Goal: Task Accomplishment & Management: Complete application form

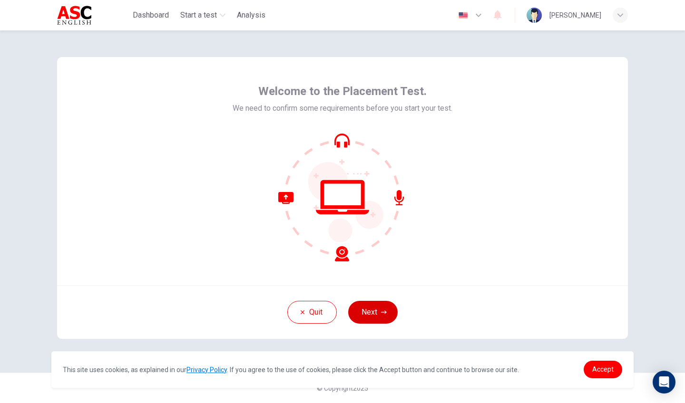
click at [369, 322] on button "Next" at bounding box center [372, 312] width 49 height 23
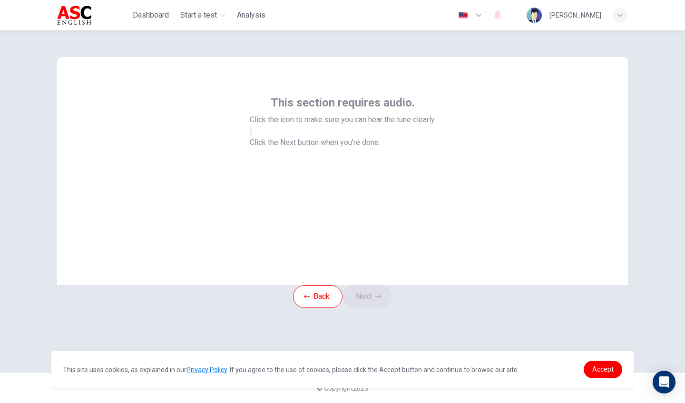
click at [262, 144] on icon "button" at bounding box center [256, 139] width 11 height 9
click at [380, 308] on button "Next" at bounding box center [367, 296] width 49 height 23
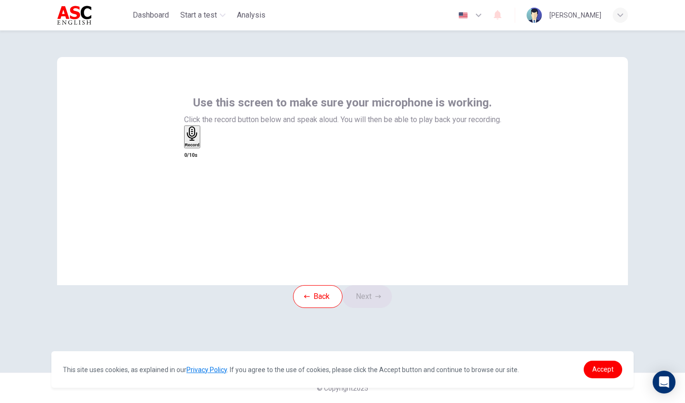
click at [197, 141] on icon "button" at bounding box center [192, 134] width 10 height 15
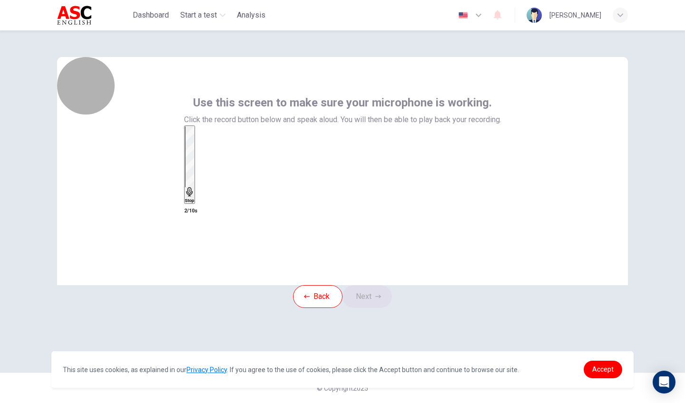
click at [193, 187] on icon "button" at bounding box center [189, 192] width 7 height 10
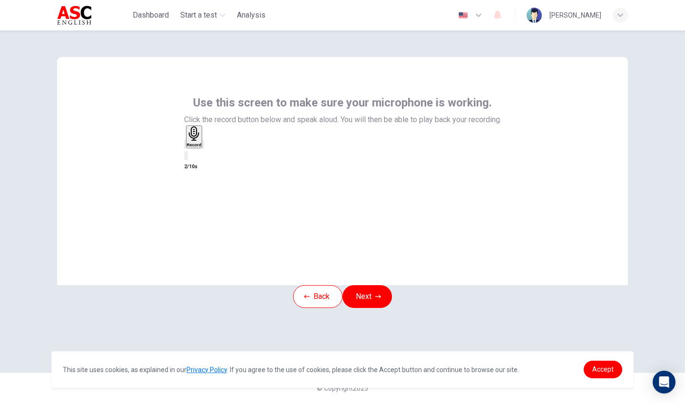
click at [203, 147] on icon "button" at bounding box center [203, 147] width 0 height 0
click at [380, 308] on button "Next" at bounding box center [367, 296] width 49 height 23
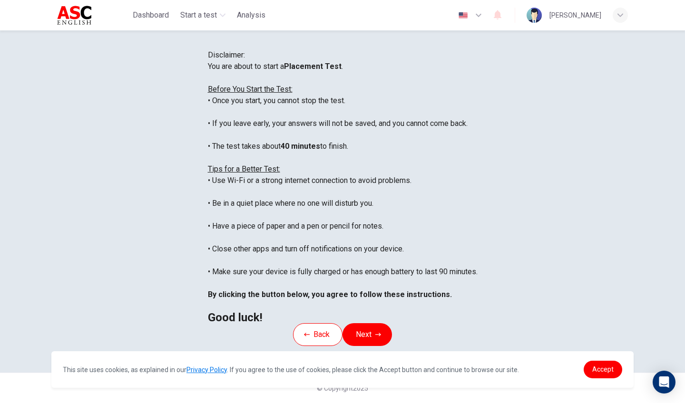
scroll to position [126, 0]
click at [372, 324] on button "Next" at bounding box center [367, 335] width 49 height 23
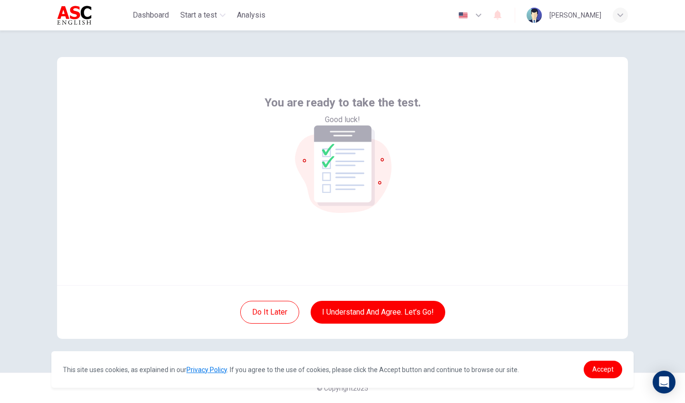
scroll to position [0, 0]
click at [363, 314] on button "I understand and agree. Let’s go!" at bounding box center [378, 312] width 135 height 23
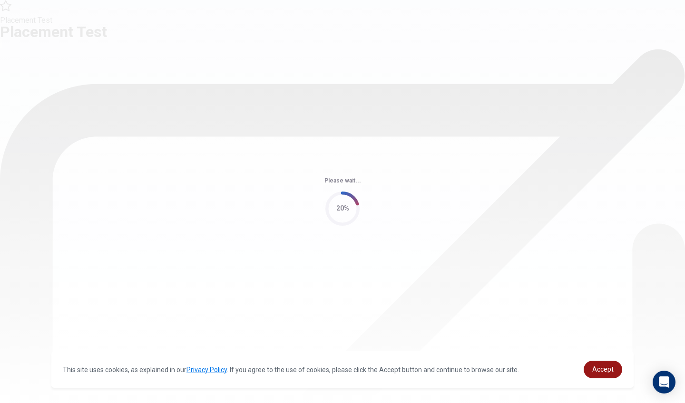
click at [600, 354] on link "Accept" at bounding box center [603, 370] width 39 height 18
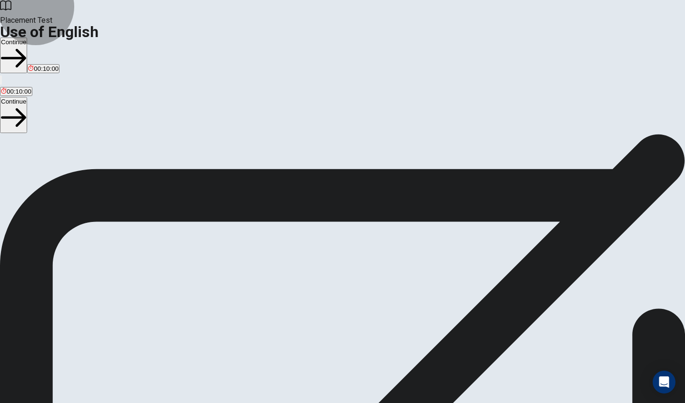
click at [27, 38] on button "Continue" at bounding box center [13, 56] width 27 height 36
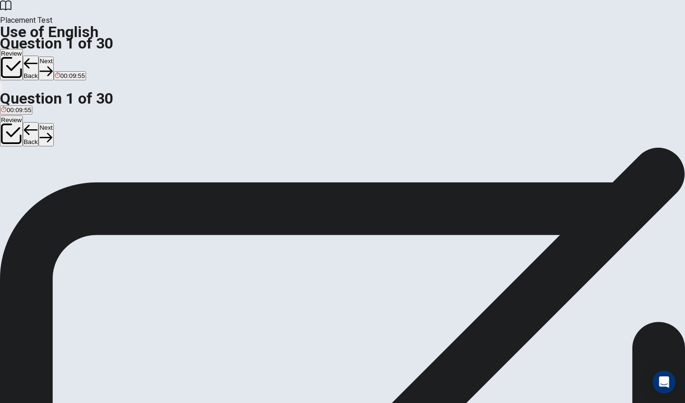
click at [11, 171] on div "A" at bounding box center [6, 174] width 10 height 7
click at [53, 57] on button "Next" at bounding box center [46, 68] width 15 height 23
click at [15, 178] on span "have" at bounding box center [8, 181] width 14 height 7
click at [53, 57] on button "Next" at bounding box center [46, 68] width 15 height 23
click at [24, 182] on span "do" at bounding box center [20, 181] width 7 height 7
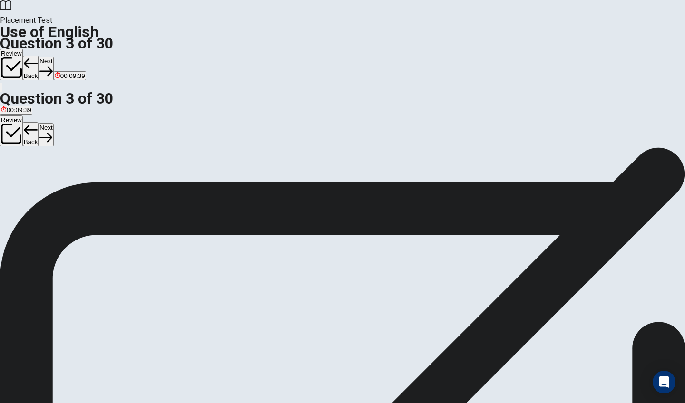
click at [53, 57] on button "Next" at bounding box center [46, 68] width 15 height 23
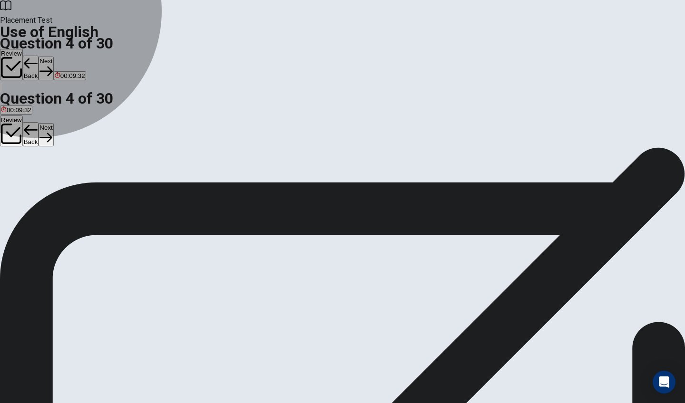
click at [15, 178] on span "were" at bounding box center [8, 181] width 14 height 7
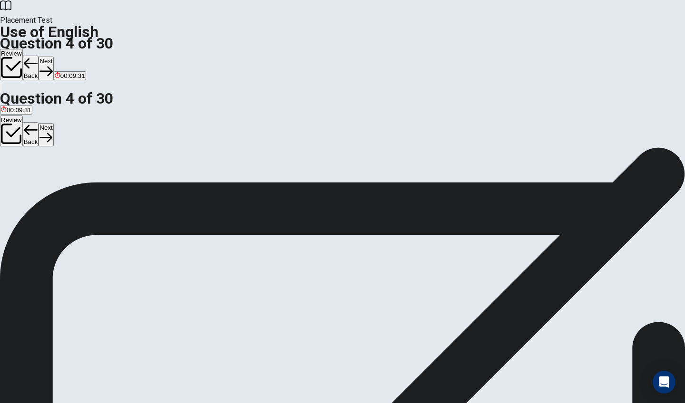
click at [53, 57] on button "Next" at bounding box center [46, 68] width 15 height 23
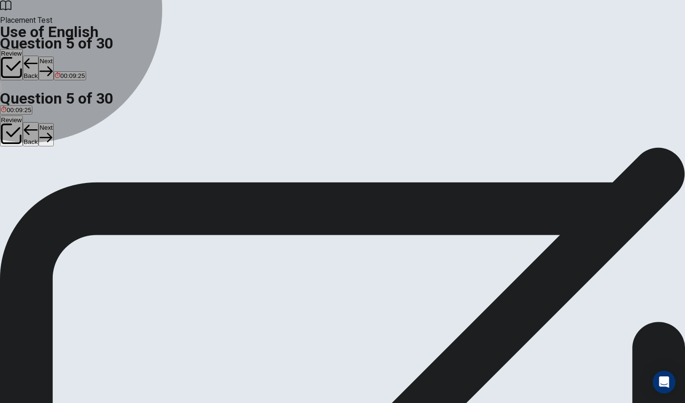
click at [12, 178] on span "won" at bounding box center [6, 181] width 11 height 7
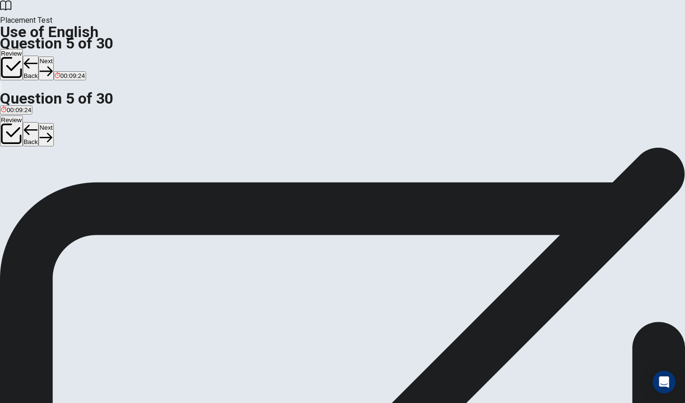
click at [53, 57] on button "Next" at bounding box center [46, 68] width 15 height 23
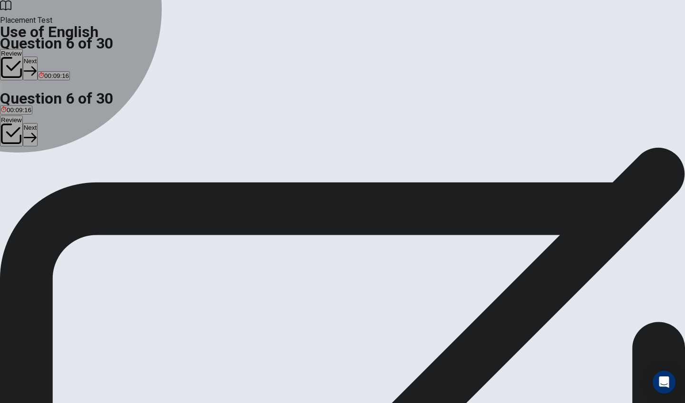
click at [16, 171] on div "A" at bounding box center [8, 174] width 15 height 7
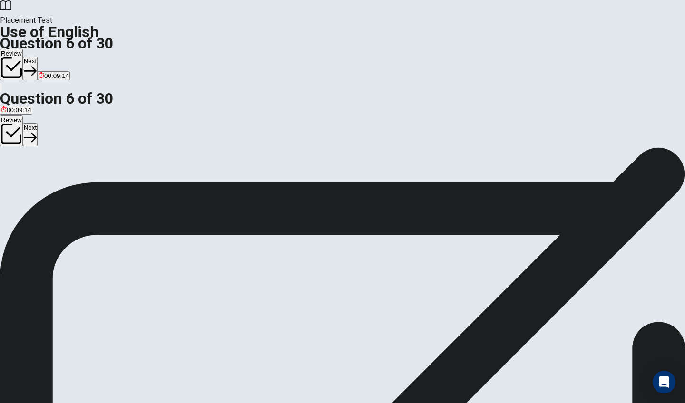
click at [38, 57] on button "Next" at bounding box center [30, 68] width 15 height 23
click at [28, 171] on div "A" at bounding box center [14, 174] width 27 height 7
click at [53, 57] on button "Next" at bounding box center [46, 68] width 15 height 23
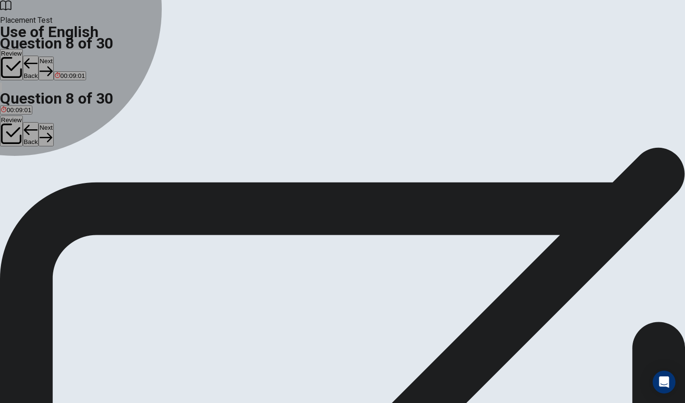
click at [61, 178] on div "D" at bounding box center [52, 174] width 17 height 7
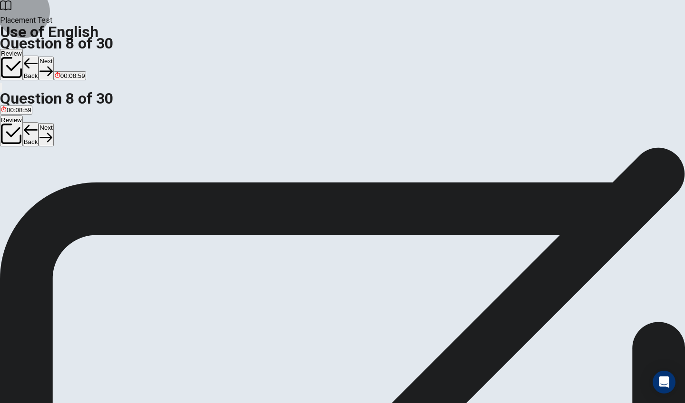
click at [53, 57] on button "Next" at bounding box center [46, 68] width 15 height 23
click at [19, 171] on div "A" at bounding box center [10, 174] width 18 height 7
click at [53, 57] on button "Next" at bounding box center [46, 68] width 15 height 23
click at [29, 178] on div "C" at bounding box center [24, 174] width 10 height 7
click at [53, 57] on button "Next" at bounding box center [46, 68] width 15 height 23
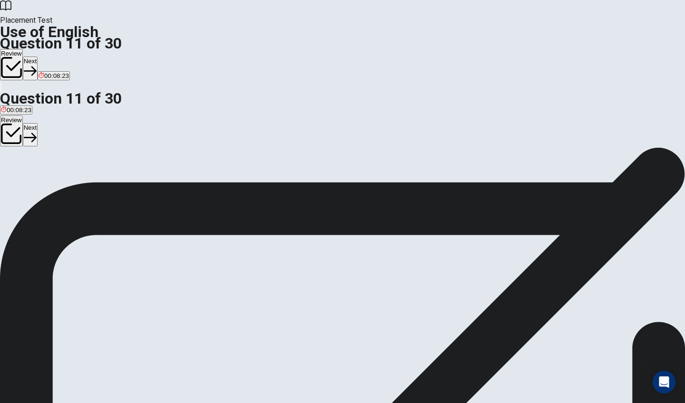
click at [82, 178] on div "D" at bounding box center [76, 174] width 12 height 7
click at [38, 57] on button "Next" at bounding box center [30, 68] width 15 height 23
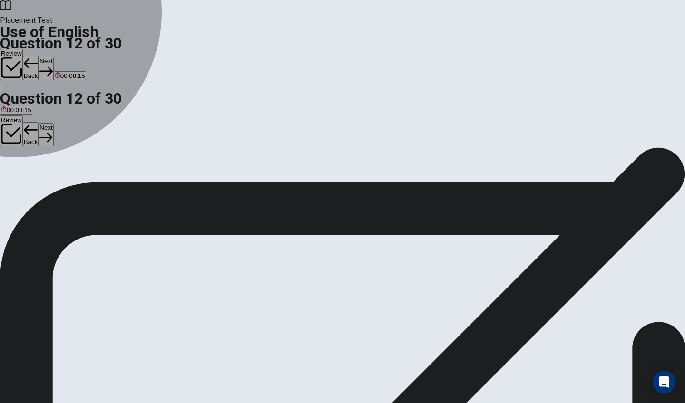
click at [15, 171] on div "A" at bounding box center [8, 174] width 14 height 7
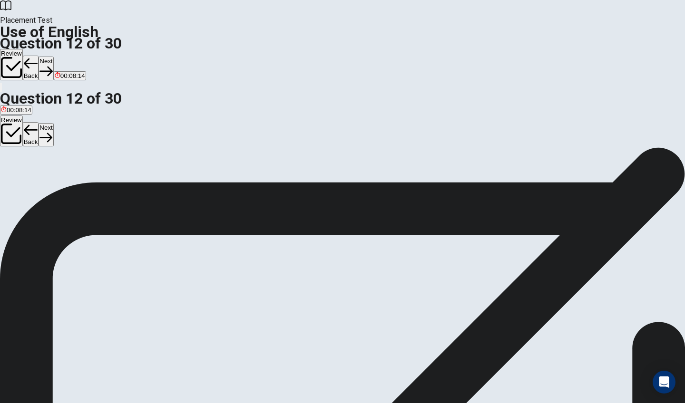
click at [53, 57] on button "Next" at bounding box center [46, 68] width 15 height 23
click at [116, 178] on div "D" at bounding box center [104, 174] width 24 height 7
click at [53, 57] on button "Next" at bounding box center [46, 68] width 15 height 23
click at [101, 178] on div "B" at bounding box center [76, 174] width 49 height 7
click at [52, 65] on icon "button" at bounding box center [45, 71] width 13 height 13
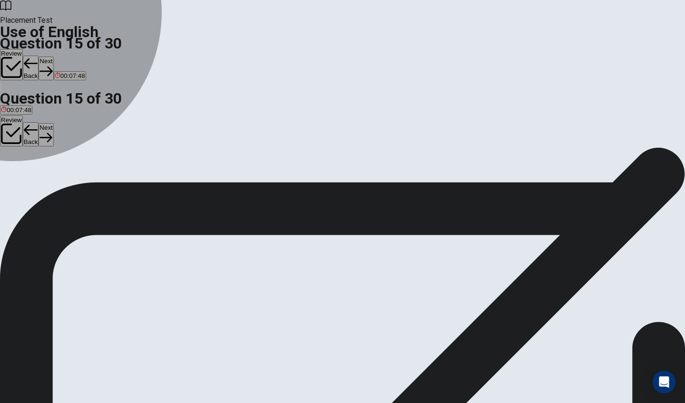
click at [103, 178] on div "D" at bounding box center [91, 174] width 23 height 7
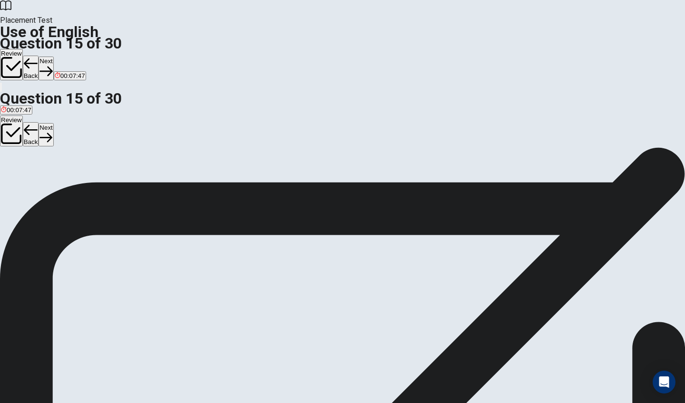
click at [52, 65] on icon "button" at bounding box center [45, 71] width 13 height 13
click at [81, 178] on div "D" at bounding box center [75, 174] width 14 height 7
click at [38, 57] on button "Next" at bounding box center [30, 68] width 15 height 23
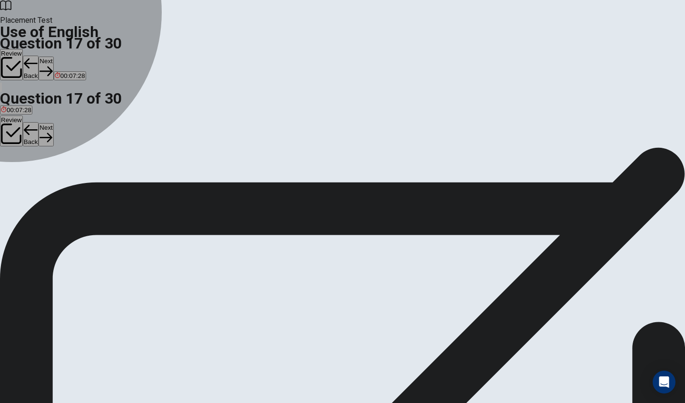
click at [24, 178] on div "B" at bounding box center [19, 174] width 9 height 7
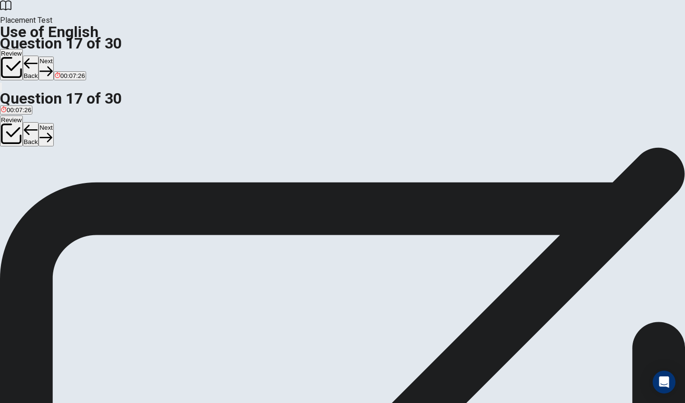
click at [53, 57] on button "Next" at bounding box center [46, 68] width 15 height 23
click at [55, 178] on div "C" at bounding box center [44, 174] width 20 height 7
click at [53, 57] on button "Next" at bounding box center [46, 68] width 15 height 23
click at [71, 178] on div "C" at bounding box center [65, 174] width 13 height 7
click at [53, 57] on button "Next" at bounding box center [46, 68] width 15 height 23
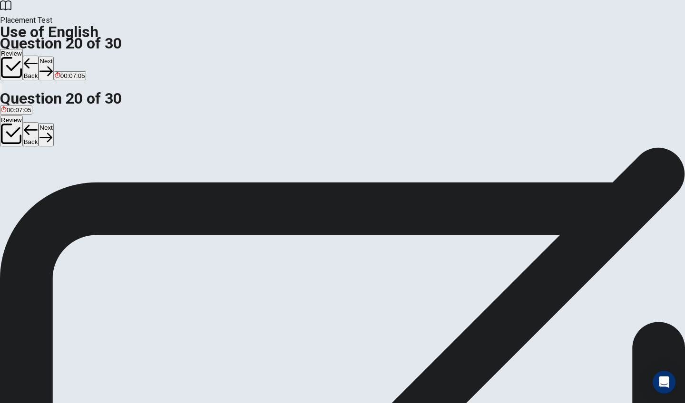
click at [78, 178] on div "D" at bounding box center [69, 174] width 17 height 7
click at [53, 57] on button "Next" at bounding box center [46, 68] width 15 height 23
click at [27, 178] on div "B" at bounding box center [22, 174] width 10 height 7
click at [38, 57] on button "Next" at bounding box center [30, 68] width 15 height 23
click at [39, 178] on div "C" at bounding box center [34, 174] width 10 height 7
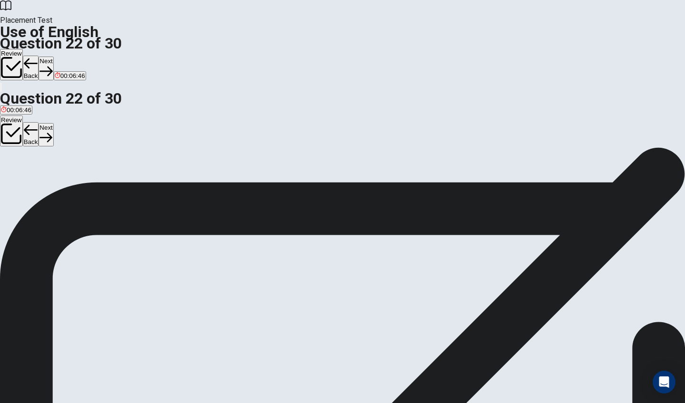
click at [53, 57] on button "Next" at bounding box center [46, 68] width 15 height 23
click at [46, 178] on div "C" at bounding box center [36, 174] width 19 height 7
click at [53, 57] on button "Next" at bounding box center [46, 68] width 15 height 23
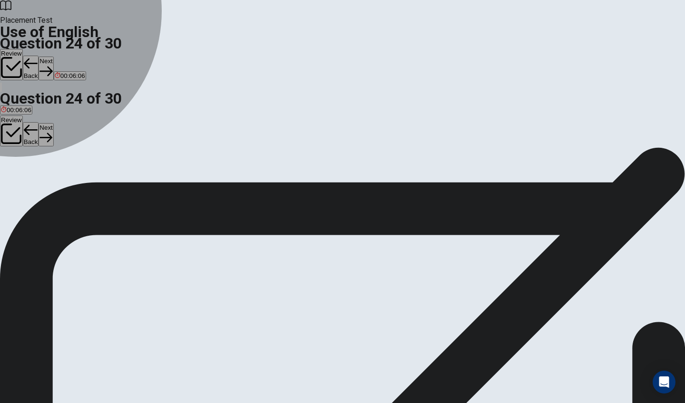
click at [120, 178] on div "C" at bounding box center [99, 174] width 39 height 7
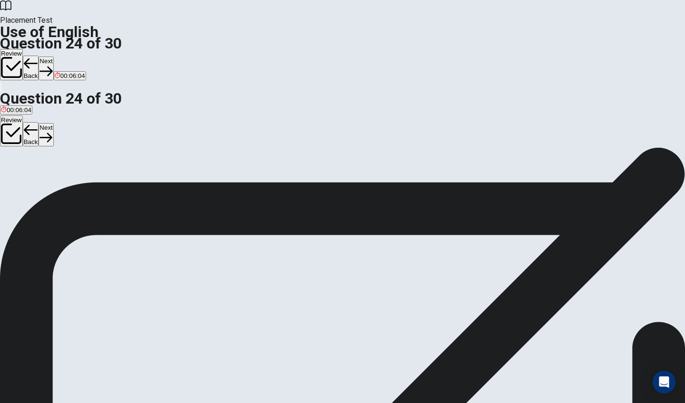
click at [53, 57] on button "Next" at bounding box center [46, 68] width 15 height 23
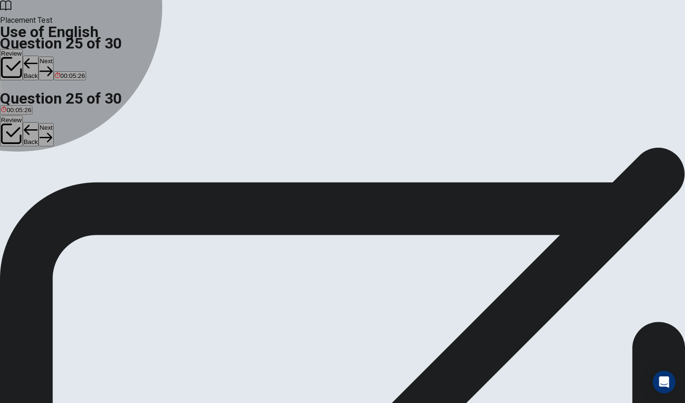
click at [95, 178] on div "B" at bounding box center [76, 174] width 39 height 7
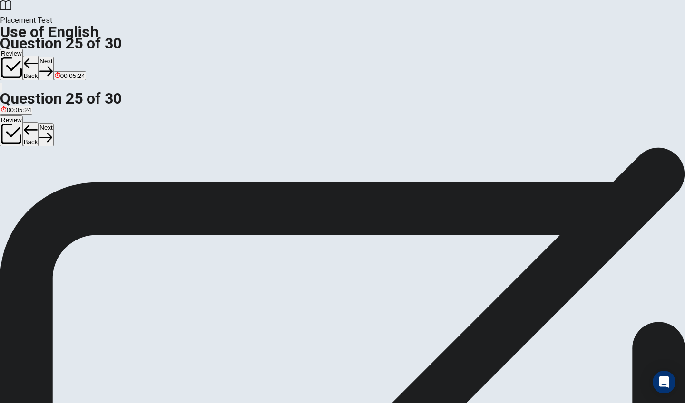
click at [53, 57] on button "Next" at bounding box center [46, 68] width 15 height 23
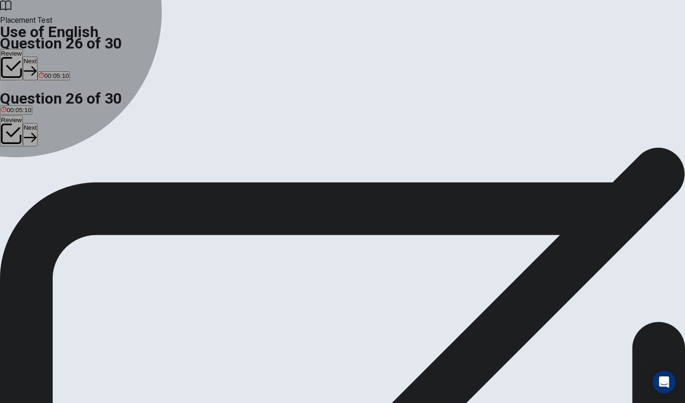
click at [43, 178] on div "B" at bounding box center [29, 174] width 27 height 7
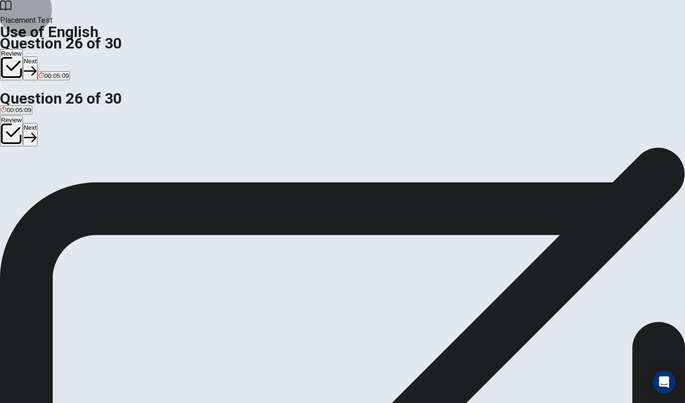
click at [38, 57] on button "Next" at bounding box center [30, 68] width 15 height 23
click at [126, 178] on div "D" at bounding box center [106, 174] width 40 height 7
click at [53, 57] on button "Next" at bounding box center [46, 68] width 15 height 23
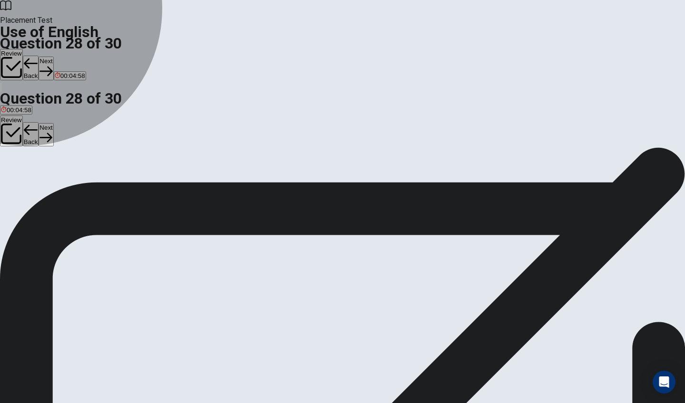
click at [48, 182] on span "avoid" at bounding box center [40, 181] width 15 height 7
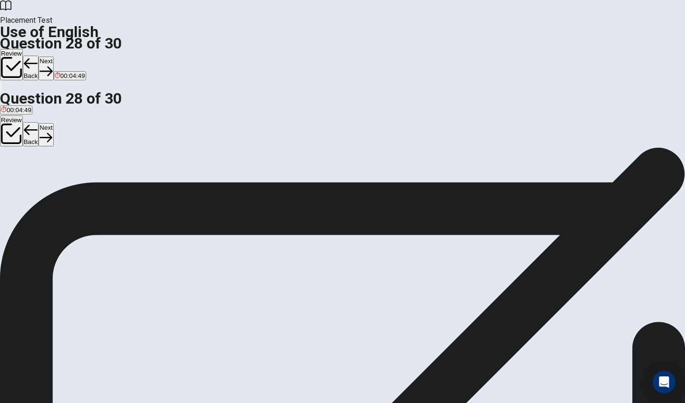
click at [53, 57] on button "Next" at bounding box center [46, 68] width 15 height 23
click at [52, 178] on div "C" at bounding box center [45, 174] width 16 height 7
click at [53, 57] on button "Next" at bounding box center [46, 68] width 15 height 23
click at [43, 178] on div "C" at bounding box center [34, 174] width 18 height 7
click at [53, 57] on button "Next" at bounding box center [46, 68] width 15 height 23
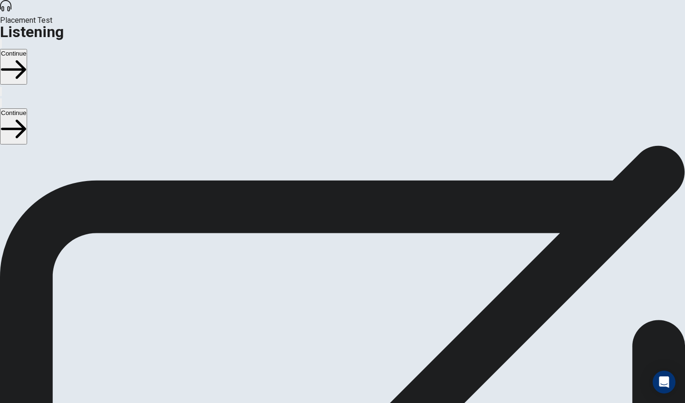
click at [27, 49] on button "Continue" at bounding box center [13, 67] width 27 height 36
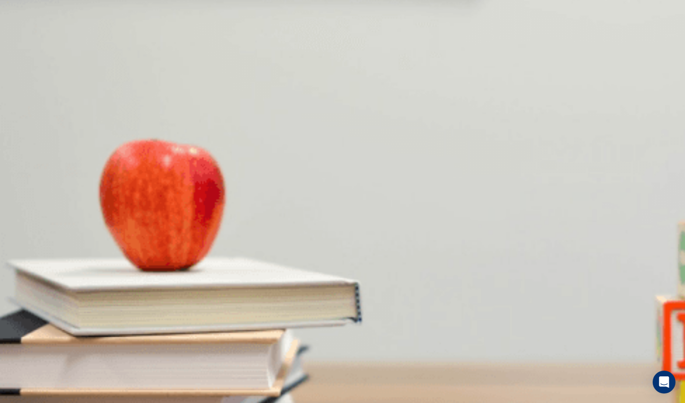
click at [261, 179] on div "D" at bounding box center [240, 175] width 42 height 7
click at [76, 212] on div "A" at bounding box center [38, 215] width 75 height 7
click at [186, 252] on div "B" at bounding box center [135, 255] width 102 height 7
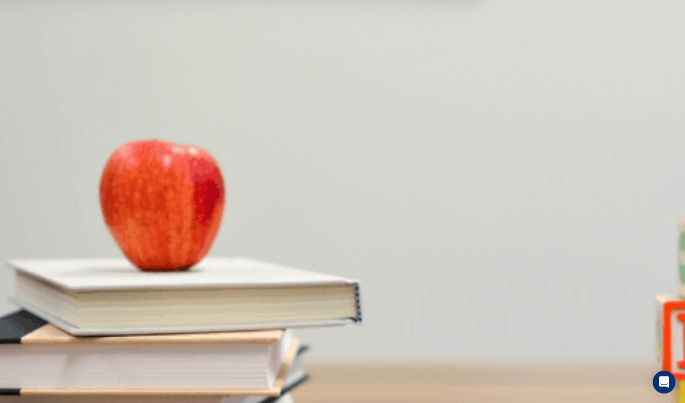
scroll to position [709, 0]
click at [135, 292] on div "A" at bounding box center [68, 295] width 134 height 7
click at [130, 315] on div "D" at bounding box center [124, 318] width 12 height 7
click at [27, 49] on button "Continue" at bounding box center [13, 67] width 27 height 36
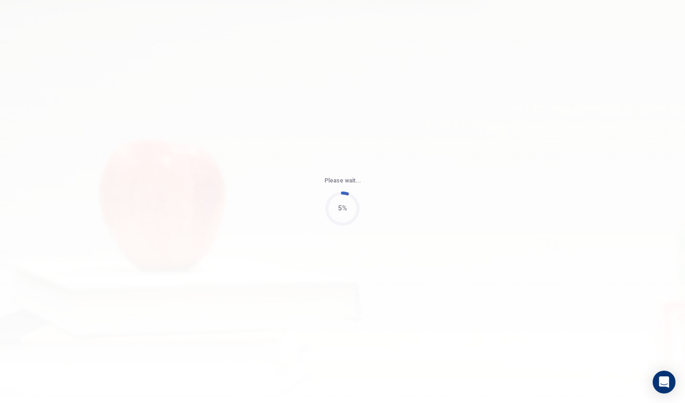
type input "80"
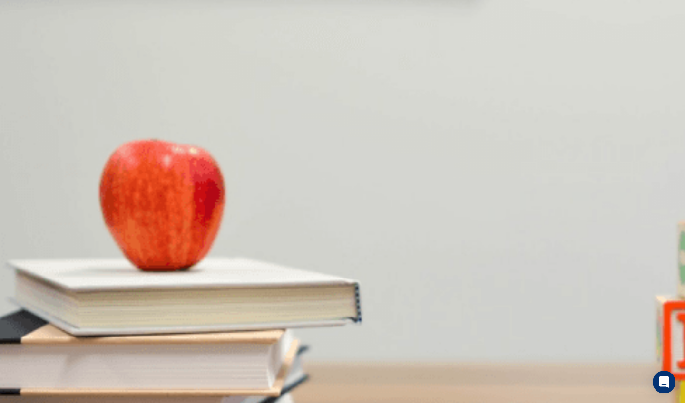
scroll to position [0, 0]
click at [187, 188] on div "C" at bounding box center [161, 184] width 52 height 7
click at [317, 228] on div "D" at bounding box center [292, 224] width 138 height 7
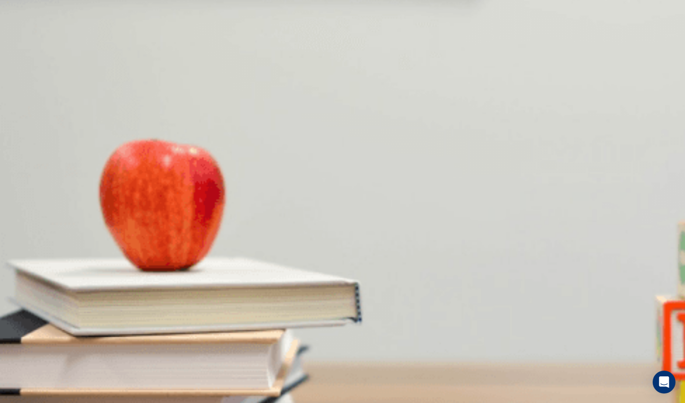
click at [31, 261] on div "A" at bounding box center [16, 264] width 30 height 7
click at [238, 301] on div "C" at bounding box center [187, 304] width 101 height 7
click at [152, 335] on div "B" at bounding box center [120, 338] width 63 height 7
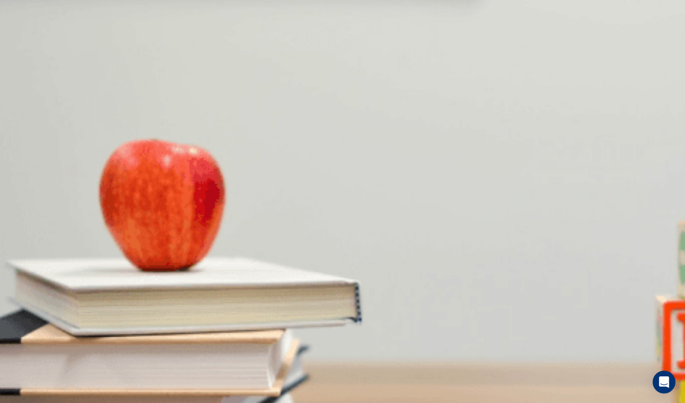
click at [27, 49] on button "Continue" at bounding box center [13, 67] width 27 height 36
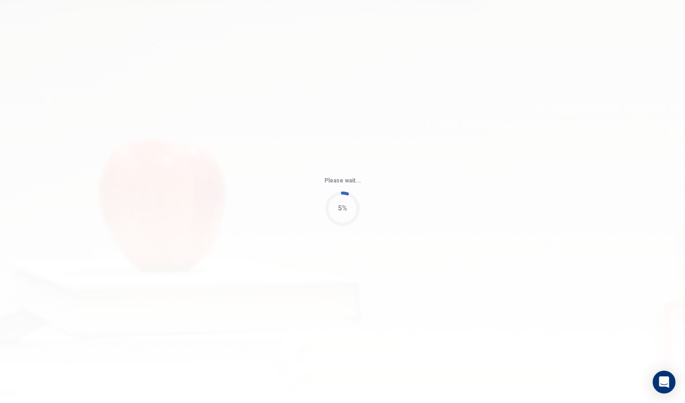
type input "65"
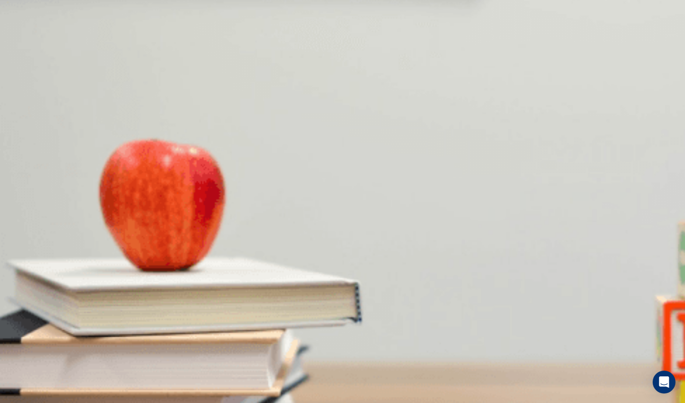
scroll to position [50, 0]
click at [298, 181] on div "C" at bounding box center [246, 184] width 106 height 7
click at [144, 228] on div "D" at bounding box center [134, 224] width 20 height 7
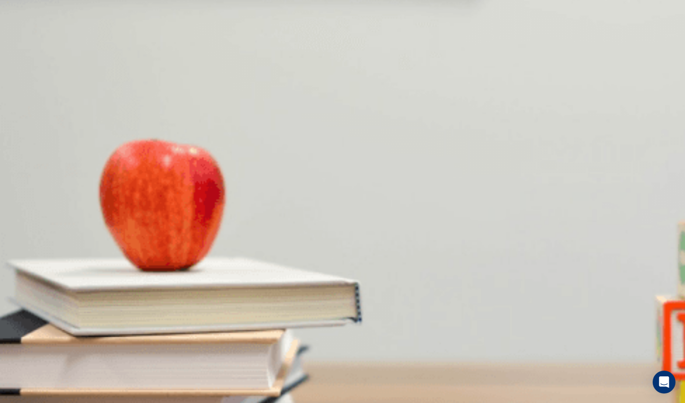
click at [225, 261] on div "D" at bounding box center [196, 264] width 58 height 7
click at [33, 301] on div "A" at bounding box center [17, 304] width 32 height 7
click at [136, 323] on div "D" at bounding box center [119, 326] width 31 height 7
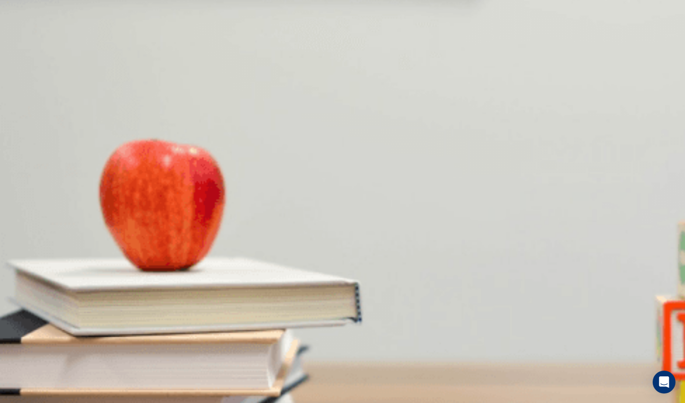
scroll to position [887, 0]
click at [27, 49] on button "Continue" at bounding box center [13, 67] width 27 height 36
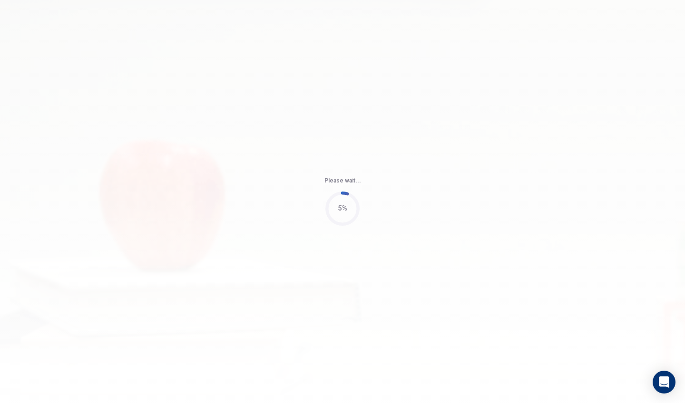
type input "78"
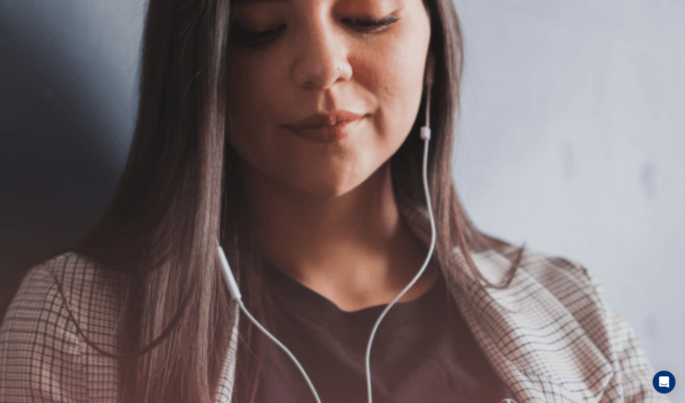
scroll to position [0, 0]
click at [27, 49] on button "Continue" at bounding box center [13, 67] width 27 height 36
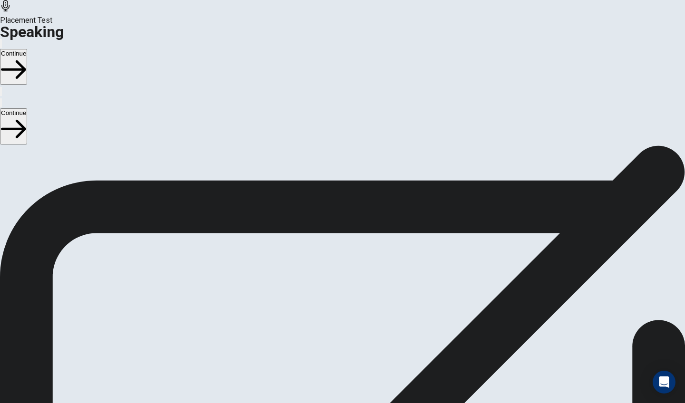
scroll to position [50, 0]
click at [354, 319] on icon at bounding box center [342, 336] width 24 height 34
click at [331, 293] on icon "Play Audio" at bounding box center [331, 293] width 0 height 0
click at [27, 49] on button "Continue" at bounding box center [13, 67] width 27 height 36
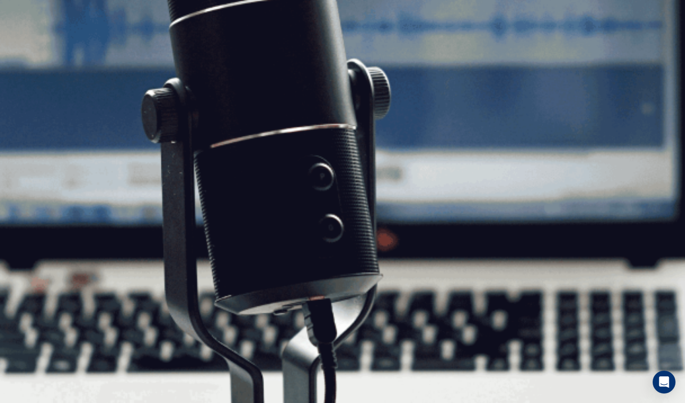
click at [27, 49] on button "Continue" at bounding box center [13, 67] width 27 height 36
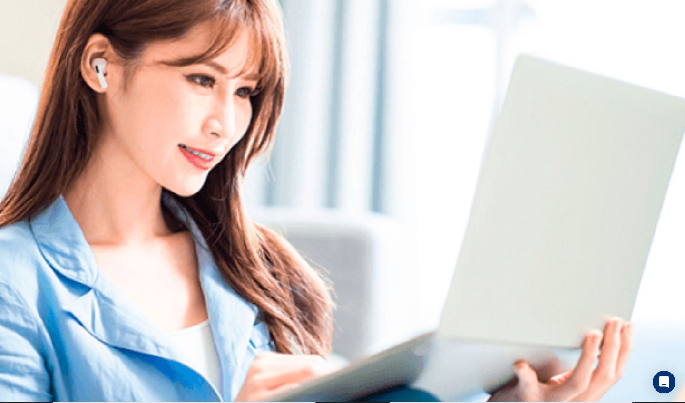
scroll to position [0, 0]
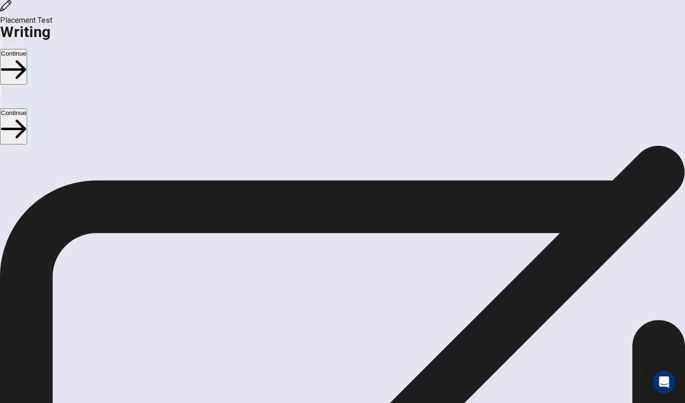
click at [27, 49] on button "Continue" at bounding box center [13, 67] width 27 height 36
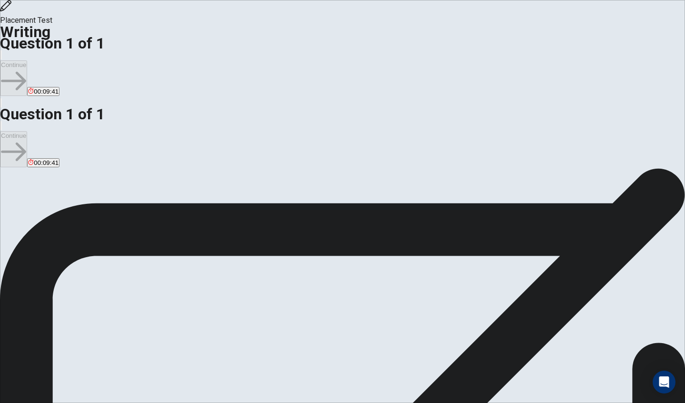
type textarea "One of my family tradition is watching family photos and videos together when o…"
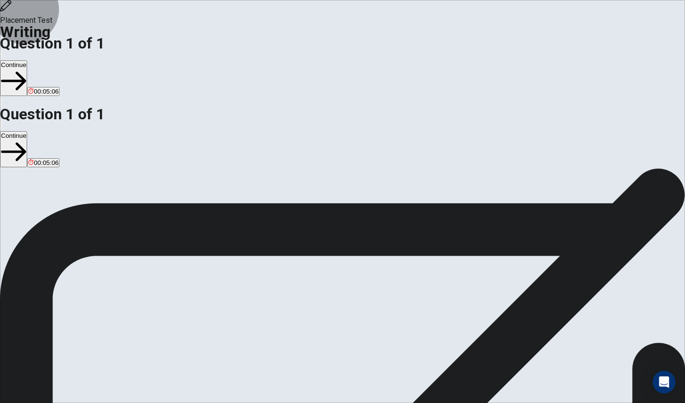
click at [27, 60] on button "Continue" at bounding box center [13, 78] width 27 height 36
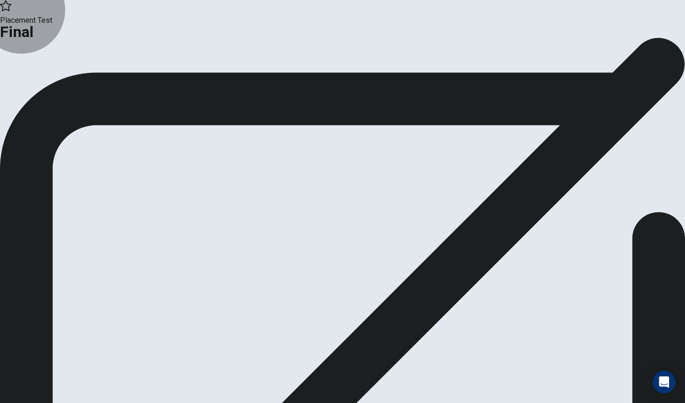
click at [37, 85] on button "Analysis" at bounding box center [18, 78] width 37 height 13
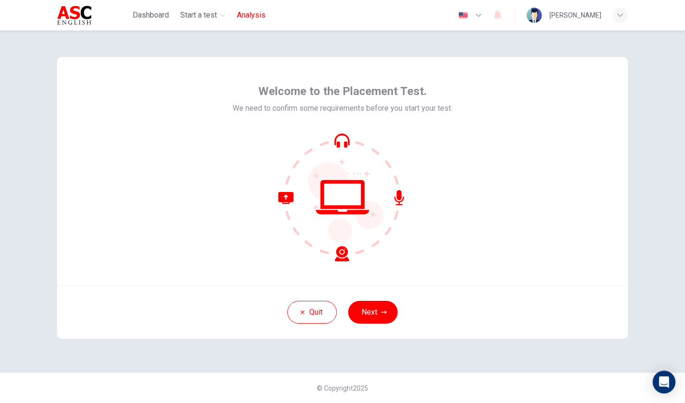
click at [247, 17] on span "Analysis" at bounding box center [251, 15] width 29 height 11
click at [377, 315] on button "Next" at bounding box center [372, 312] width 49 height 23
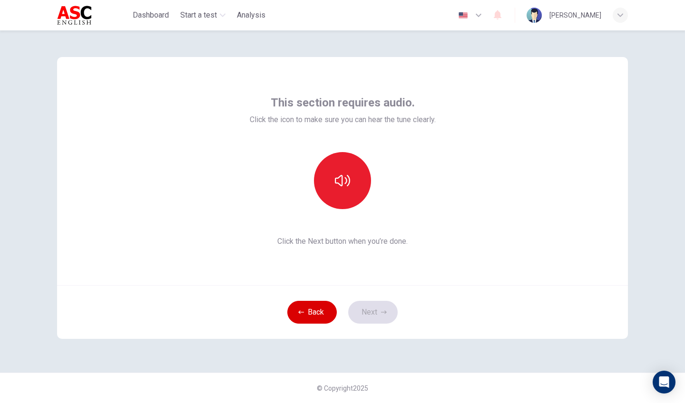
click at [313, 312] on button "Back" at bounding box center [311, 312] width 49 height 23
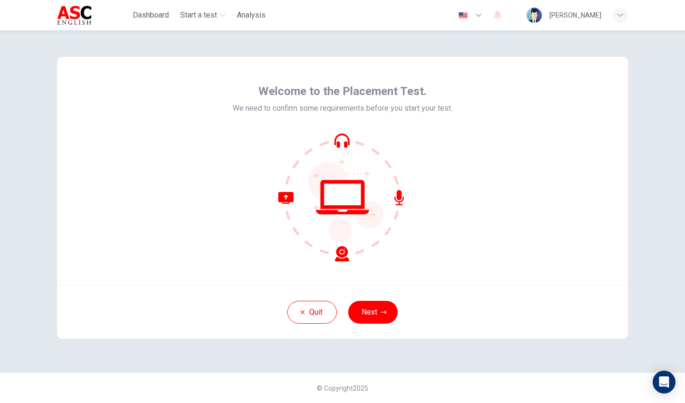
click at [626, 14] on div "button" at bounding box center [620, 15] width 15 height 15
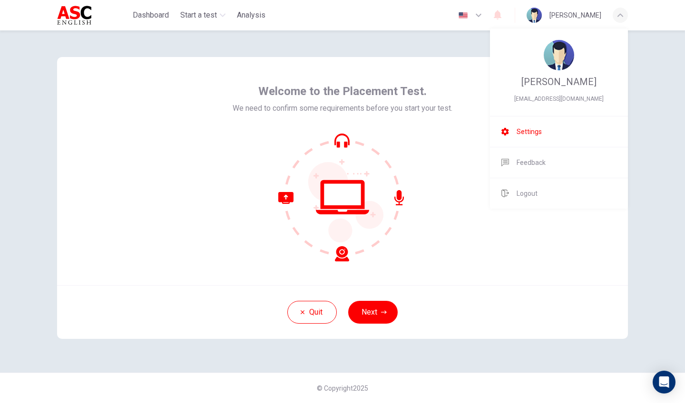
click at [545, 136] on li "Settings" at bounding box center [559, 132] width 138 height 30
